Goal: Task Accomplishment & Management: Use online tool/utility

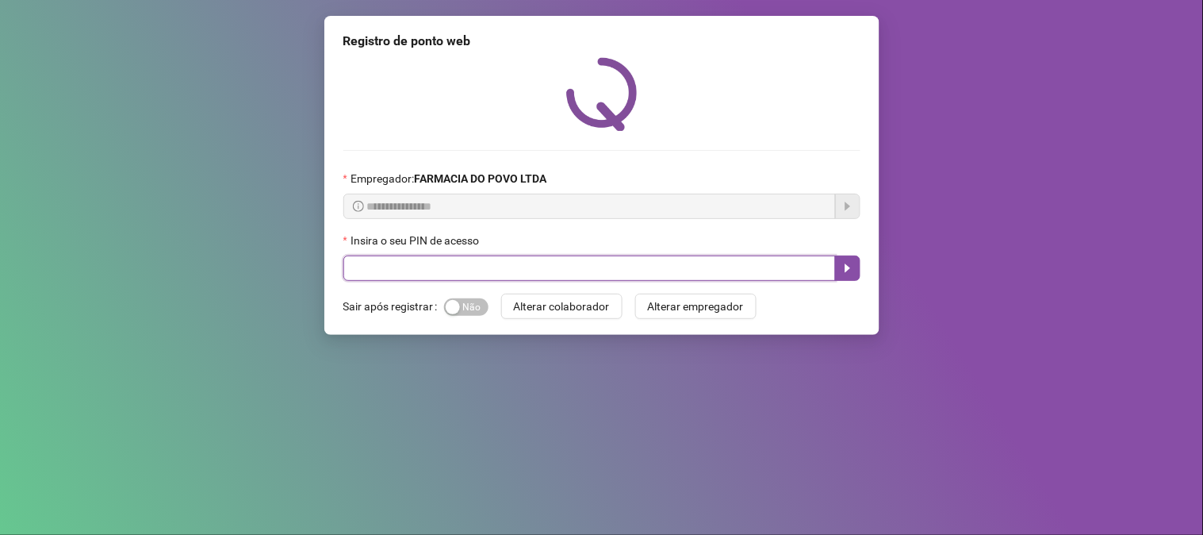
click at [508, 263] on input "text" at bounding box center [589, 267] width 492 height 25
type input "**"
click at [852, 259] on button "button" at bounding box center [847, 267] width 25 height 25
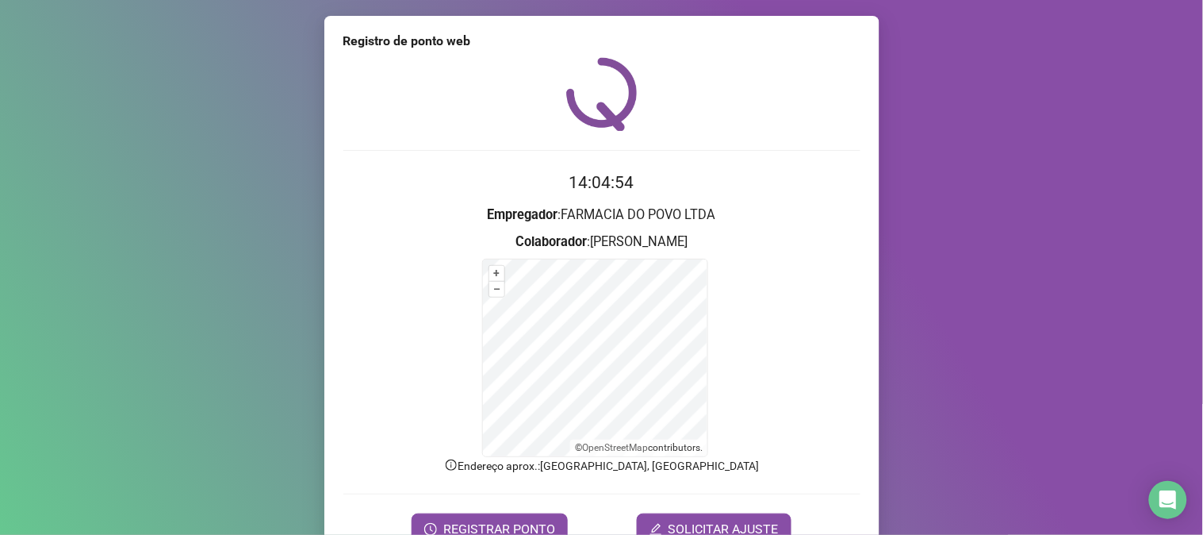
scroll to position [79, 0]
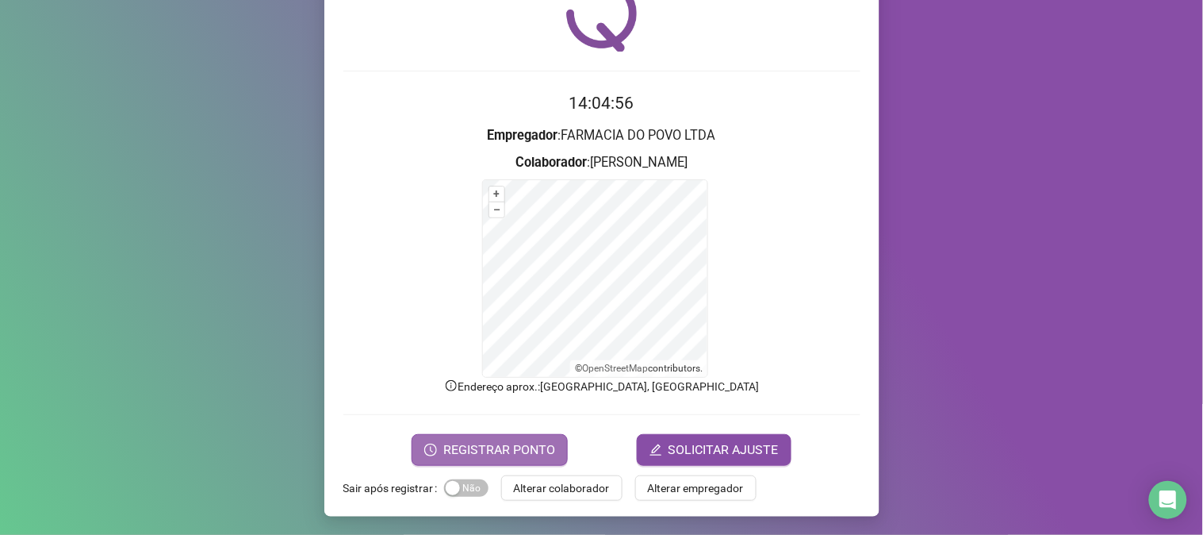
click at [537, 445] on span "REGISTRAR PONTO" at bounding box center [499, 449] width 112 height 19
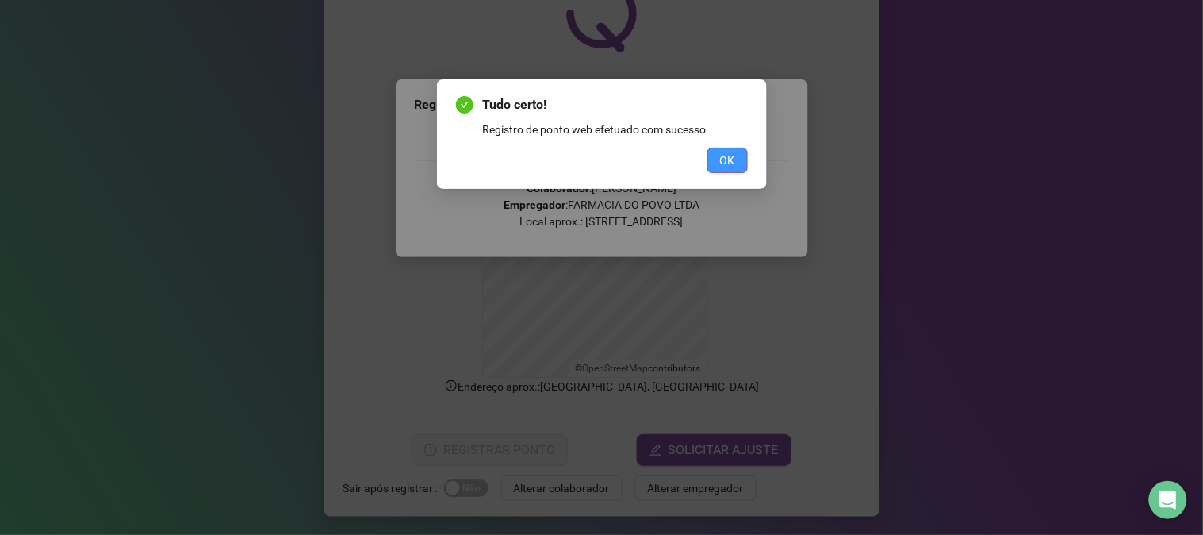
click at [725, 155] on span "OK" at bounding box center [727, 159] width 15 height 17
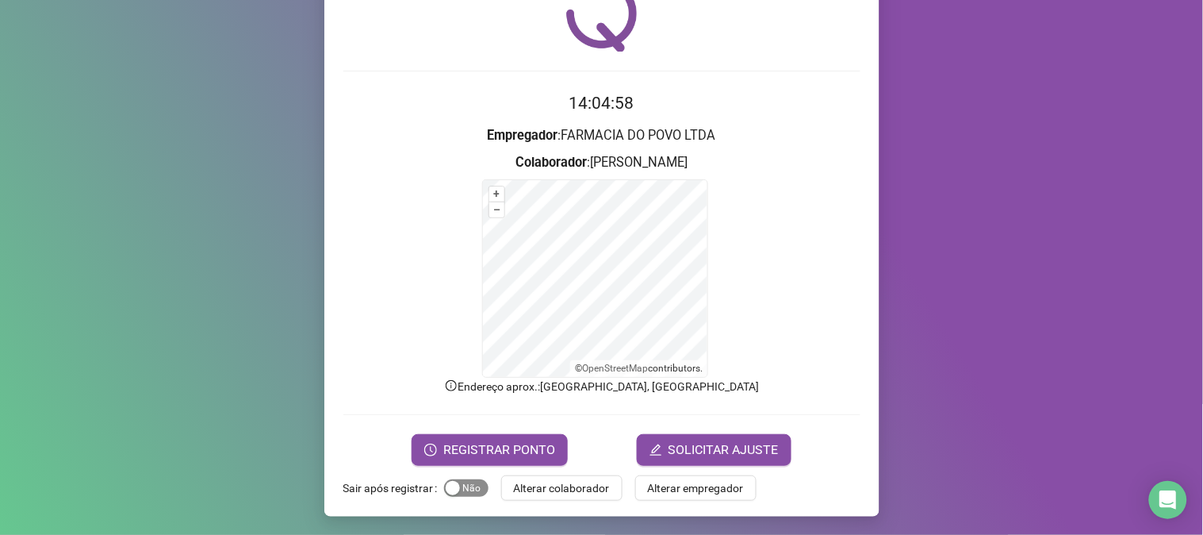
click at [468, 485] on span "Sim Não" at bounding box center [466, 487] width 44 height 17
click at [558, 489] on span "Alterar colaborador" at bounding box center [562, 487] width 96 height 17
click at [558, 489] on div "Registro de ponto web 14:04:59 Empregador : FARMACIA DO POVO LTDA Colaborador :…" at bounding box center [601, 267] width 1203 height 535
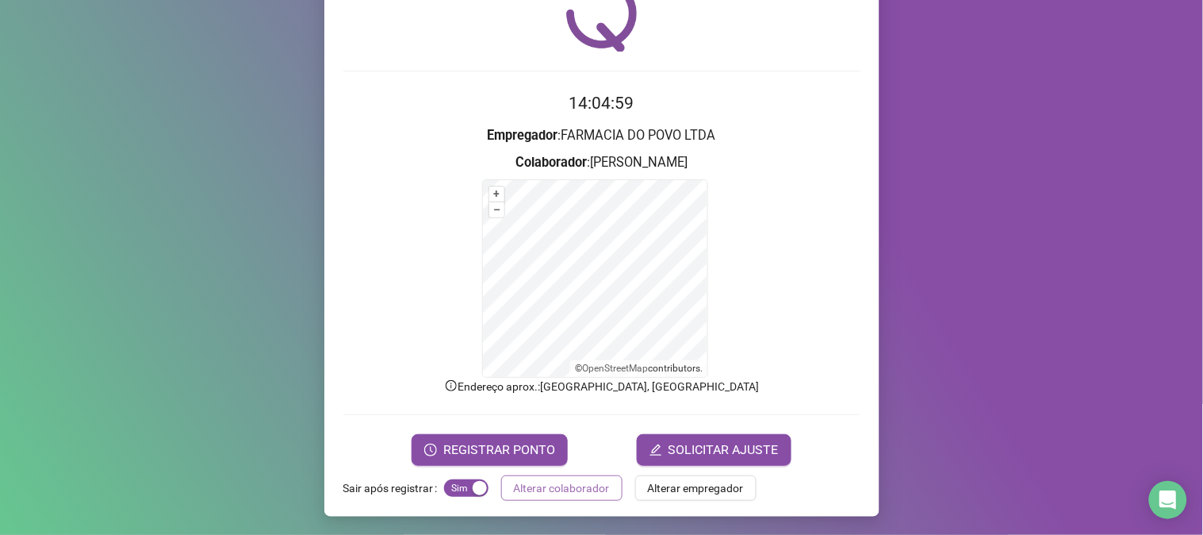
scroll to position [0, 0]
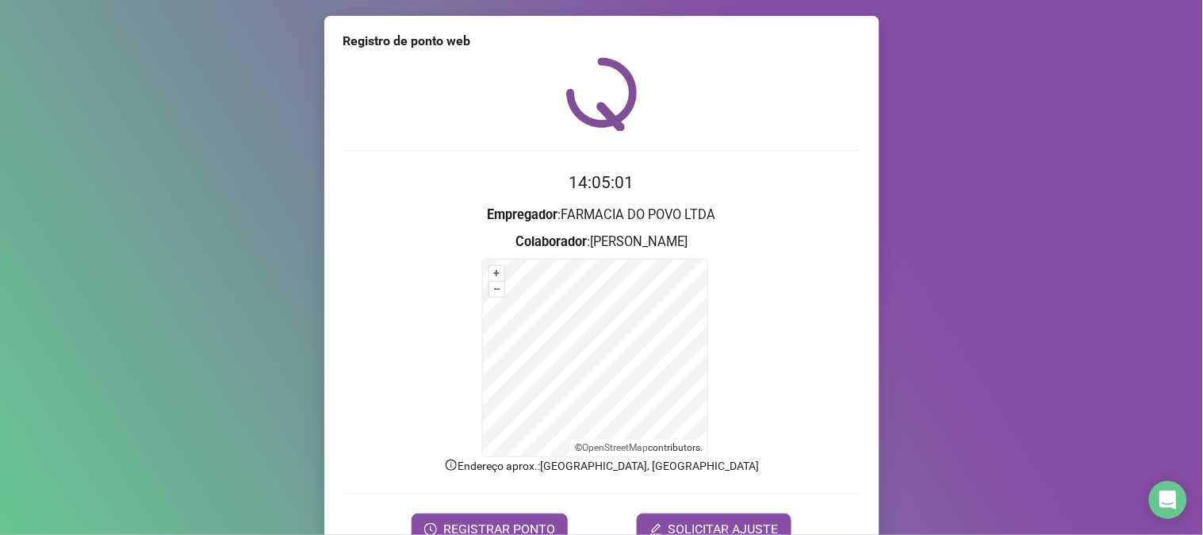
scroll to position [79, 0]
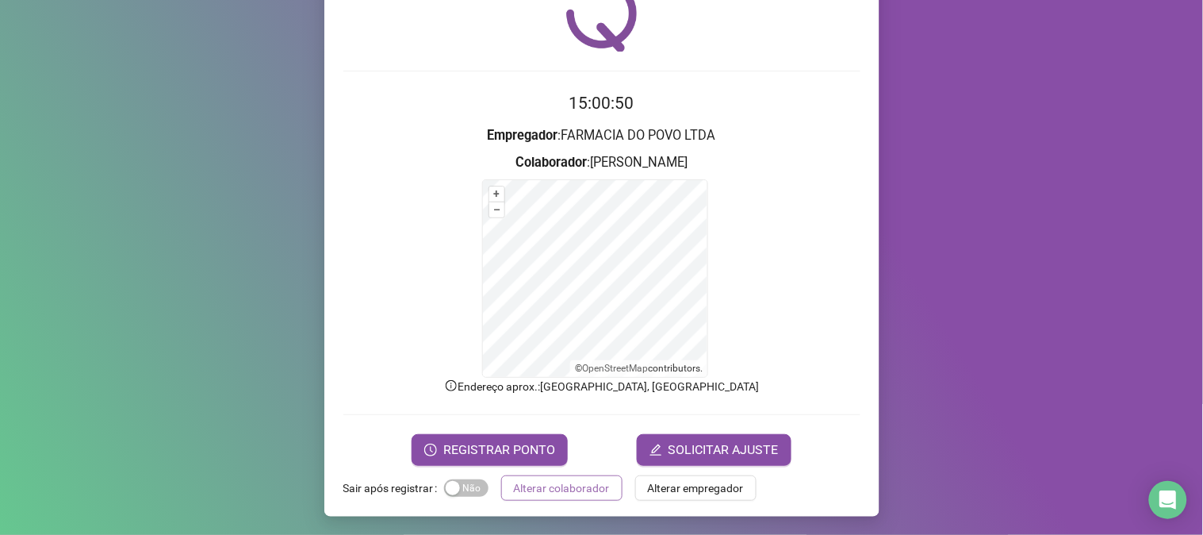
click at [559, 496] on button "Alterar colaborador" at bounding box center [561, 487] width 121 height 25
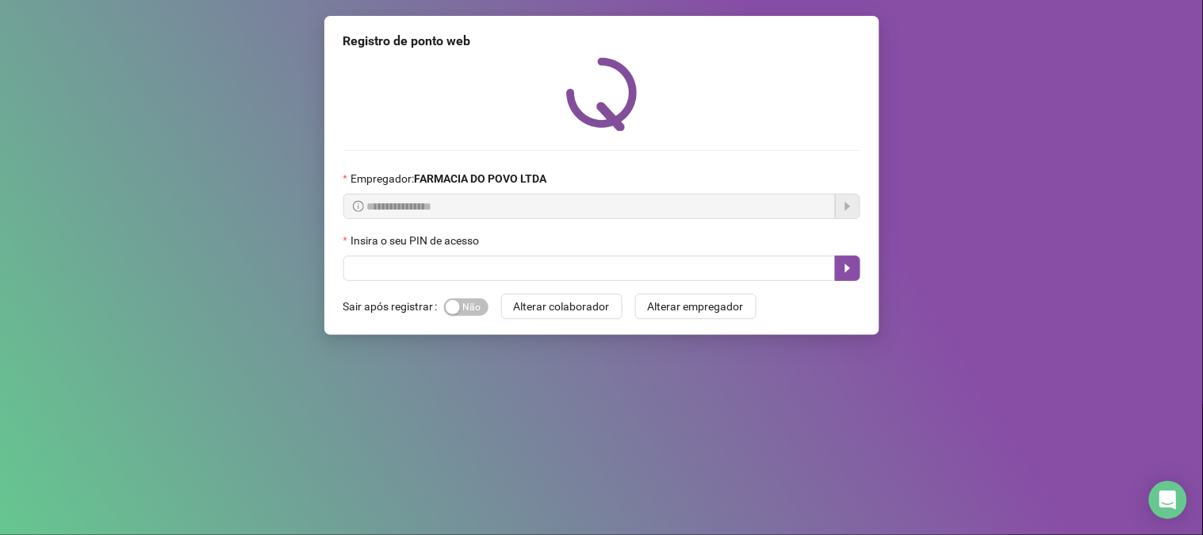
scroll to position [0, 0]
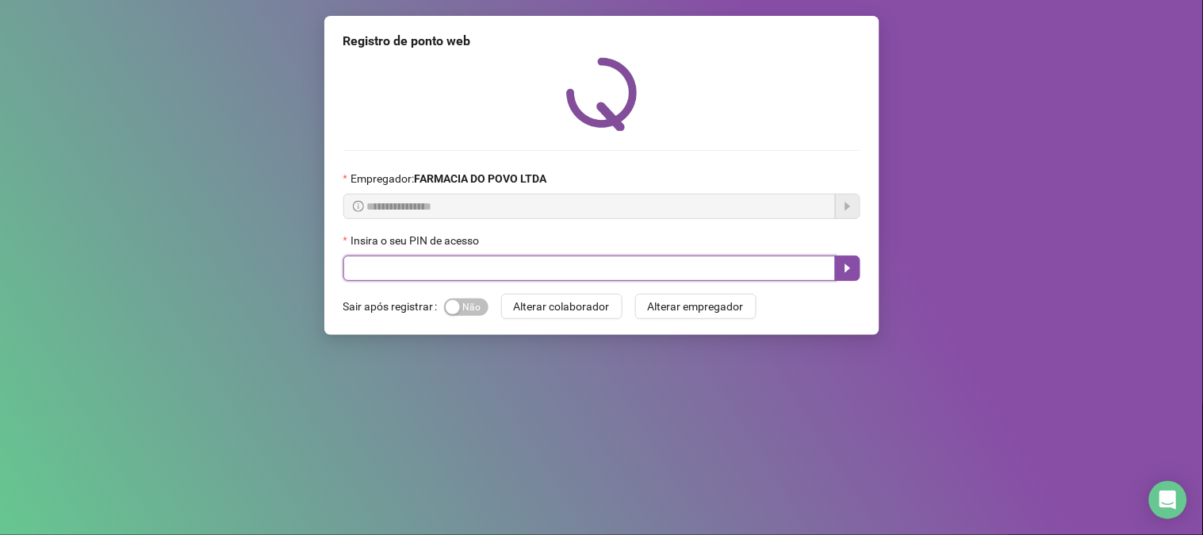
click at [548, 266] on input "text" at bounding box center [589, 267] width 492 height 25
type input "**"
click at [857, 266] on button "button" at bounding box center [847, 267] width 25 height 25
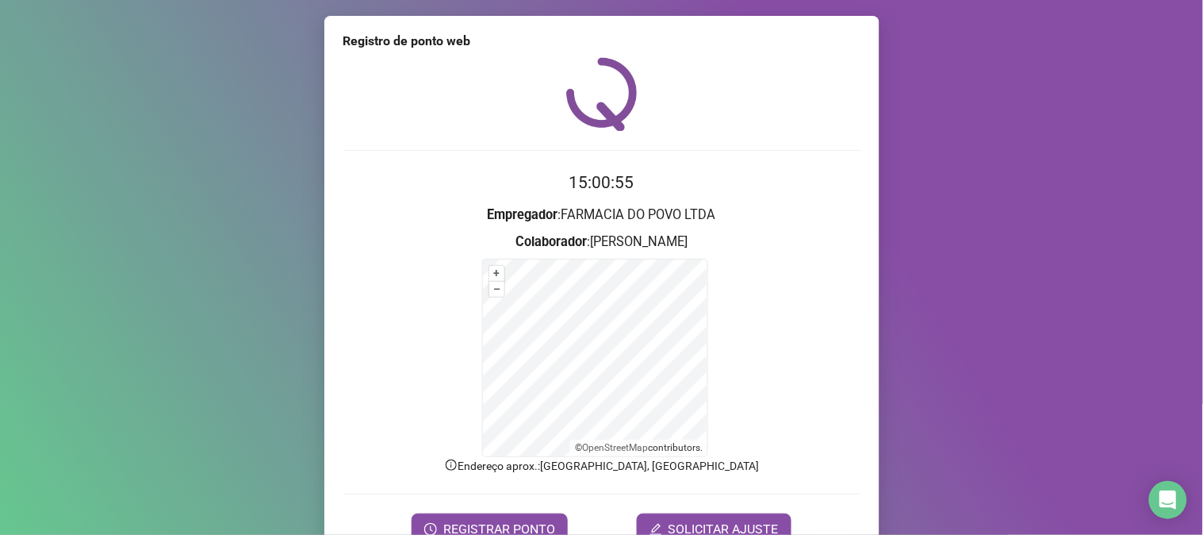
scroll to position [79, 0]
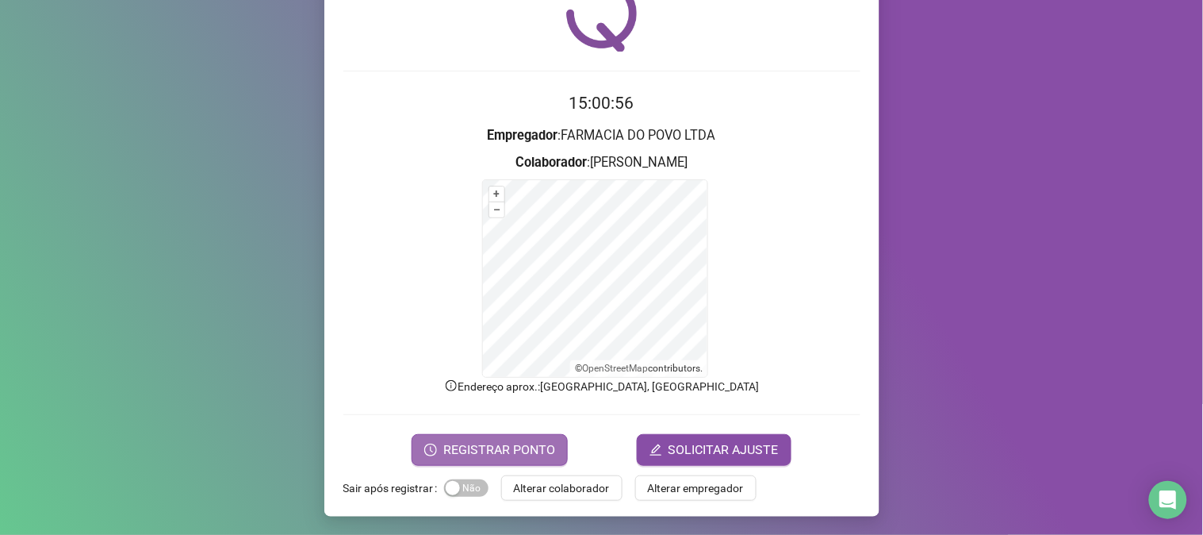
click at [506, 440] on span "REGISTRAR PONTO" at bounding box center [499, 449] width 112 height 19
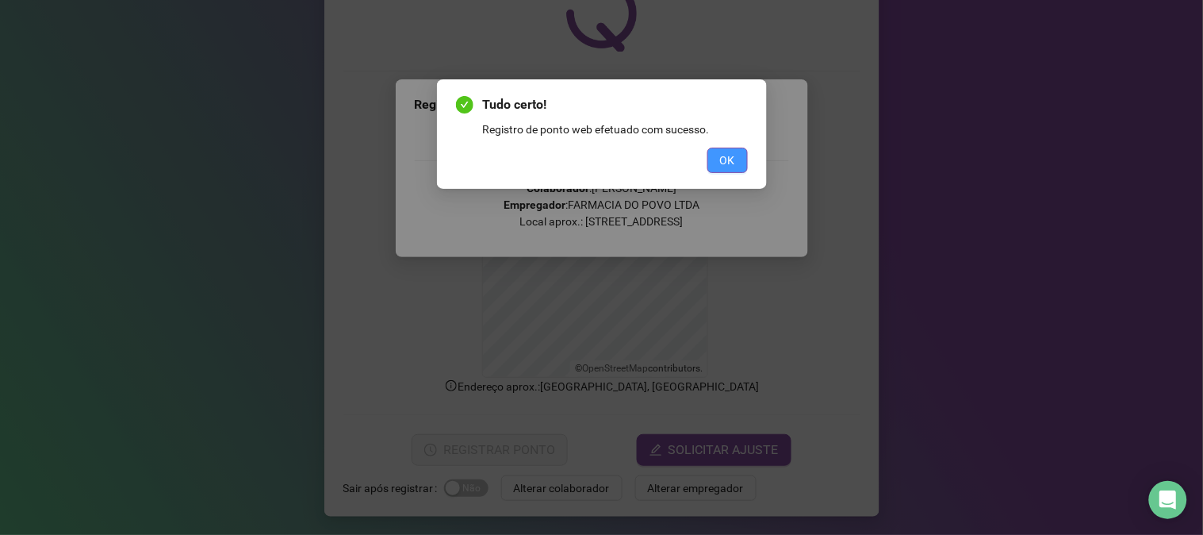
click at [715, 156] on button "OK" at bounding box center [727, 160] width 40 height 25
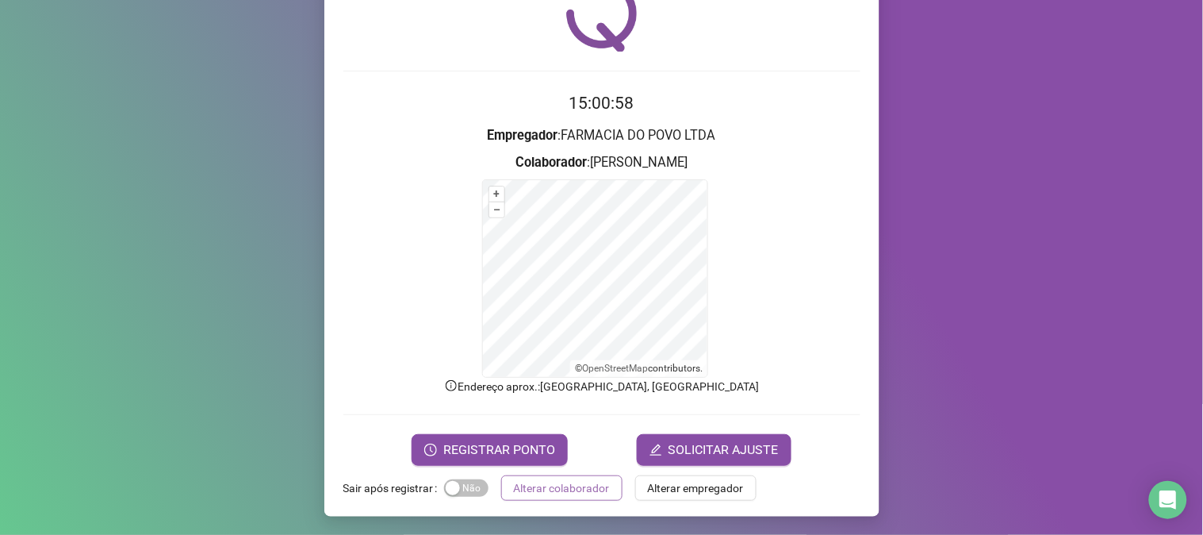
click at [537, 486] on span "Alterar colaborador" at bounding box center [562, 487] width 96 height 17
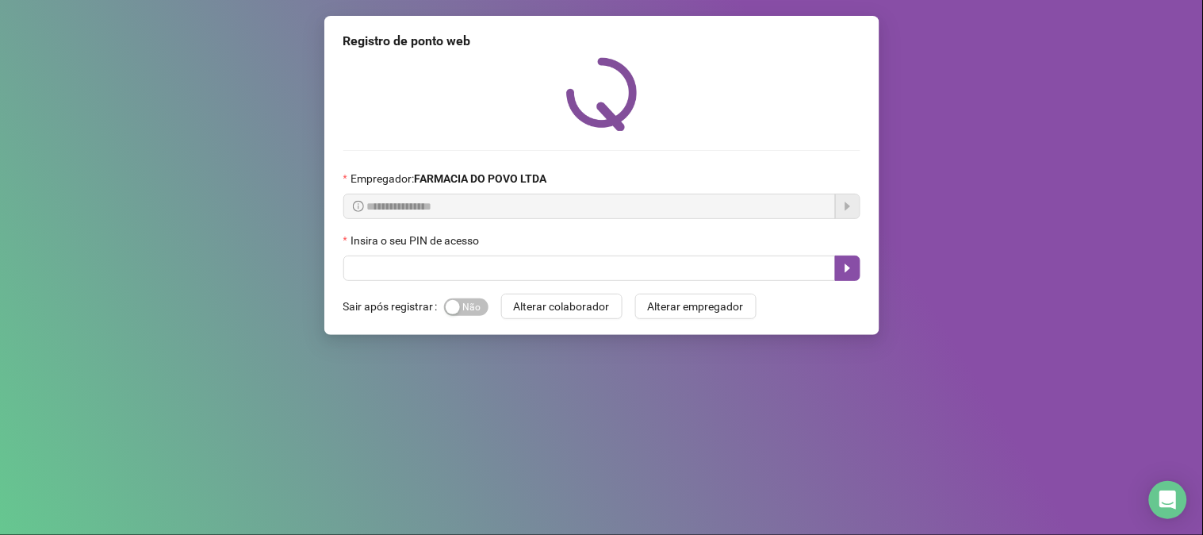
click at [541, 532] on div "**********" at bounding box center [601, 267] width 1203 height 535
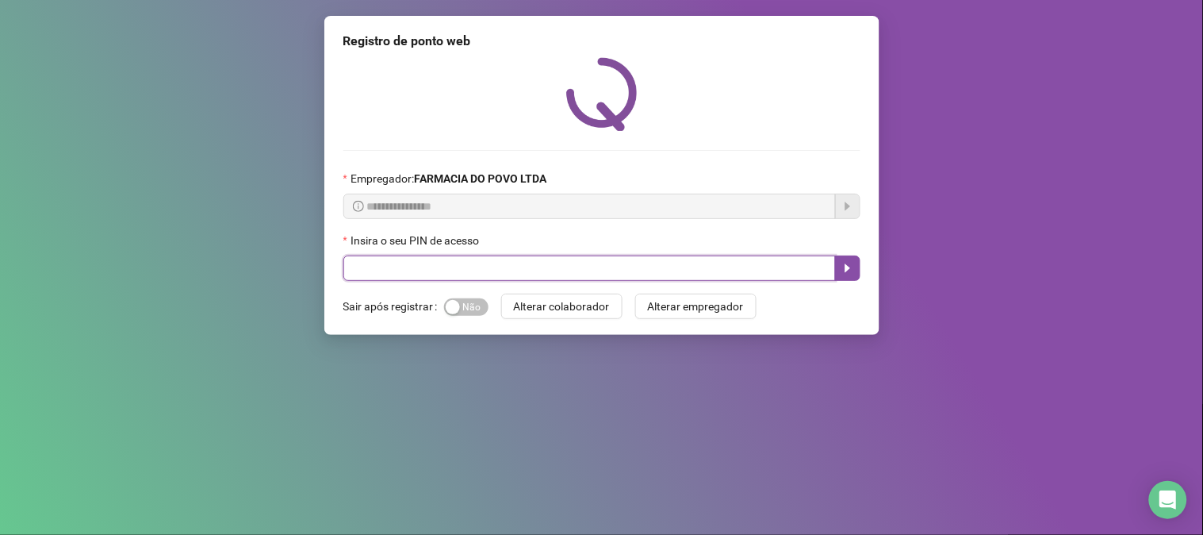
click at [395, 266] on input "text" at bounding box center [589, 267] width 492 height 25
type input "**"
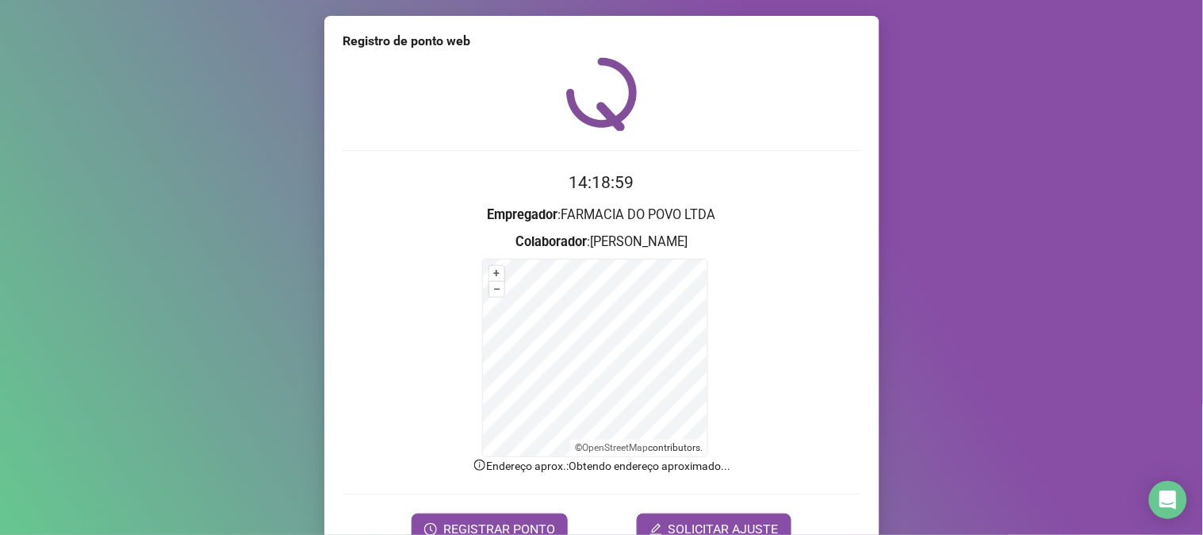
scroll to position [79, 0]
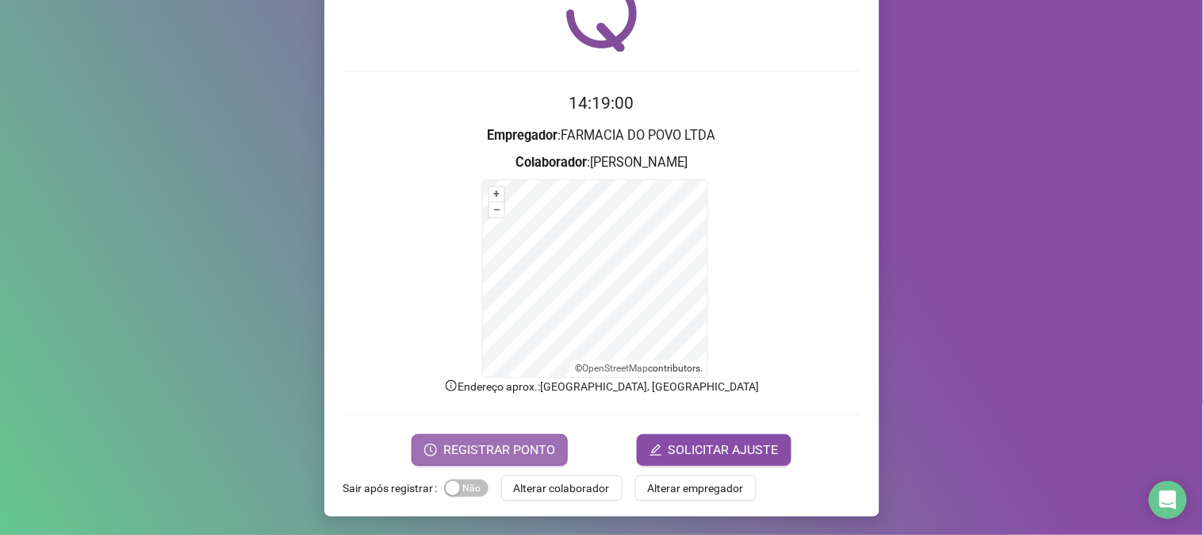
click at [487, 462] on button "REGISTRAR PONTO" at bounding box center [490, 450] width 156 height 32
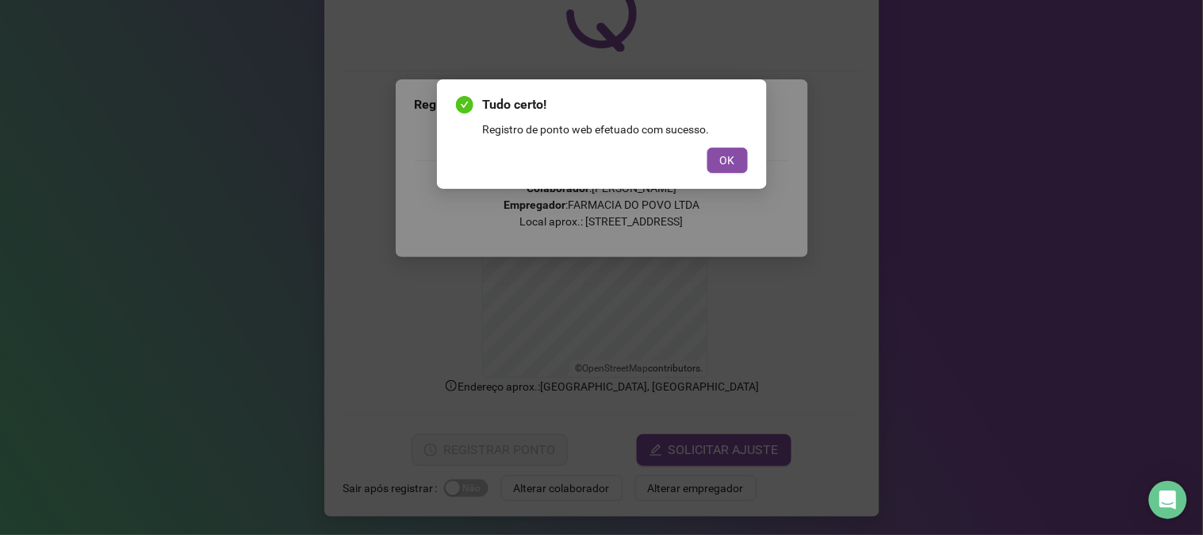
click at [693, 170] on div "OK" at bounding box center [602, 160] width 292 height 25
click at [719, 171] on button "OK" at bounding box center [727, 160] width 40 height 25
